Goal: Transaction & Acquisition: Purchase product/service

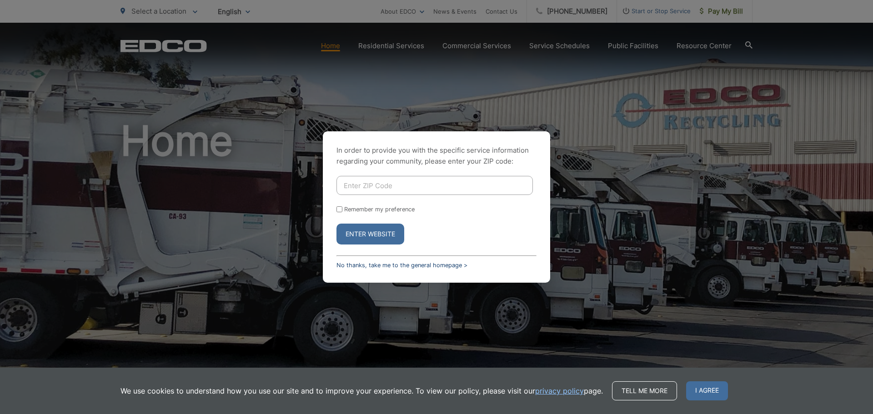
click at [383, 267] on link "No thanks, take me to the general homepage >" at bounding box center [402, 265] width 131 height 7
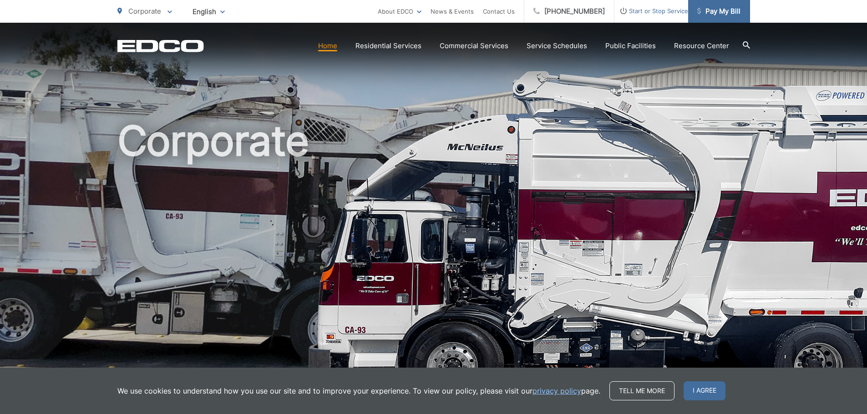
click at [717, 12] on span "Pay My Bill" at bounding box center [718, 11] width 43 height 11
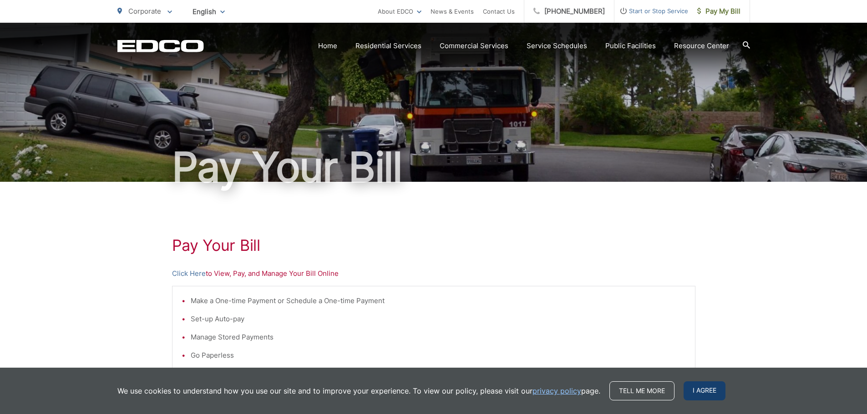
click at [706, 391] on span "I agree" at bounding box center [704, 391] width 42 height 19
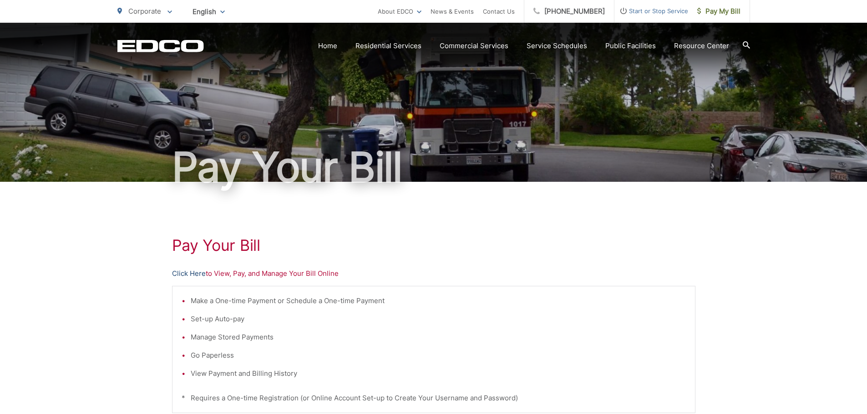
click at [192, 272] on link "Click Here" at bounding box center [189, 273] width 34 height 11
